Goal: Obtain resource: Obtain resource

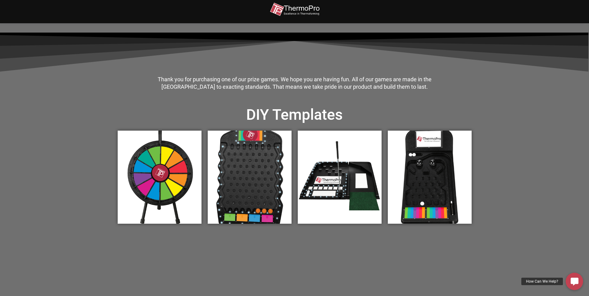
scroll to position [155, 0]
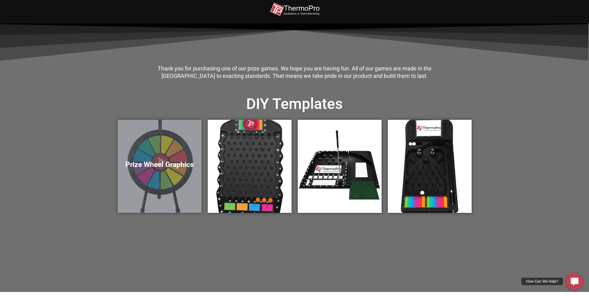
click at [177, 144] on div "Prize Wheel Graphics" at bounding box center [160, 166] width 84 height 93
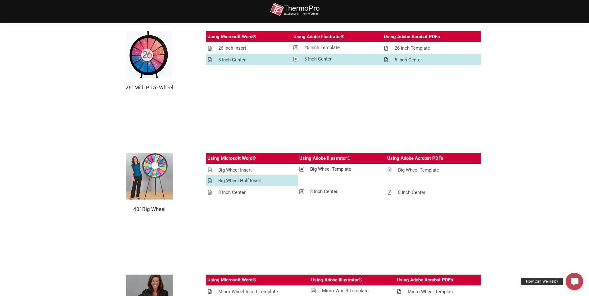
scroll to position [559, 0]
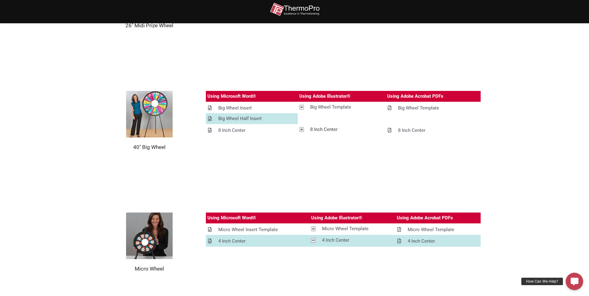
click at [325, 127] on div "8 Inch Center" at bounding box center [323, 130] width 27 height 8
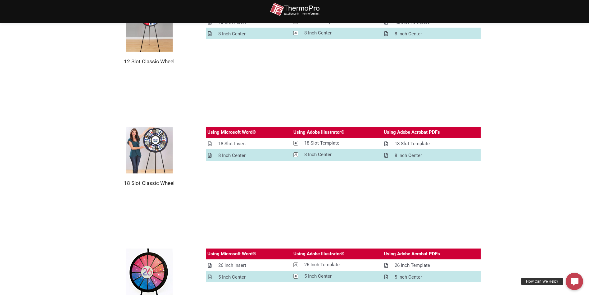
scroll to position [248, 0]
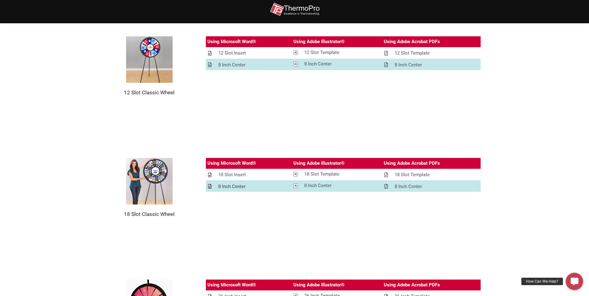
click at [239, 186] on div "8 Inch Center" at bounding box center [231, 187] width 27 height 8
click at [231, 185] on div "8 Inch Center" at bounding box center [231, 187] width 27 height 8
click at [555, 176] on section "18 Slot Classic Wheel Using Microsoft Word® Using Adobe Illustrator® Using Adob…" at bounding box center [294, 188] width 589 height 122
